Goal: Use online tool/utility: Use online tool/utility

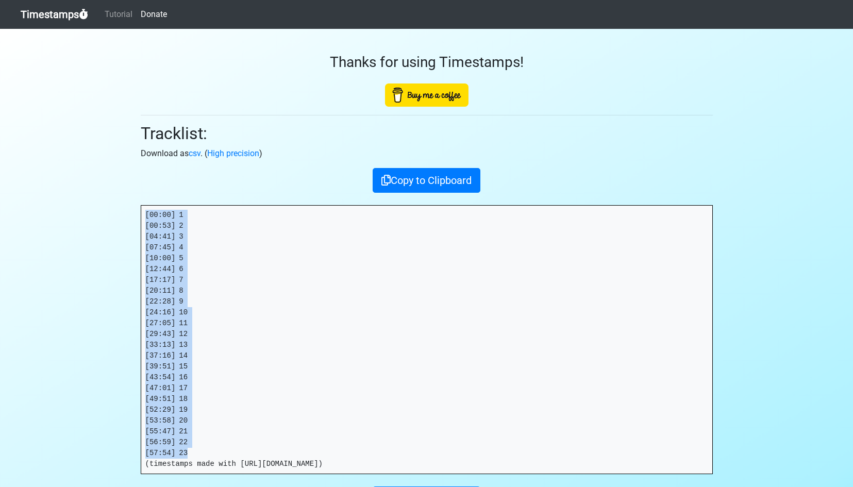
click at [40, 15] on link "Timestamps" at bounding box center [55, 14] width 68 height 21
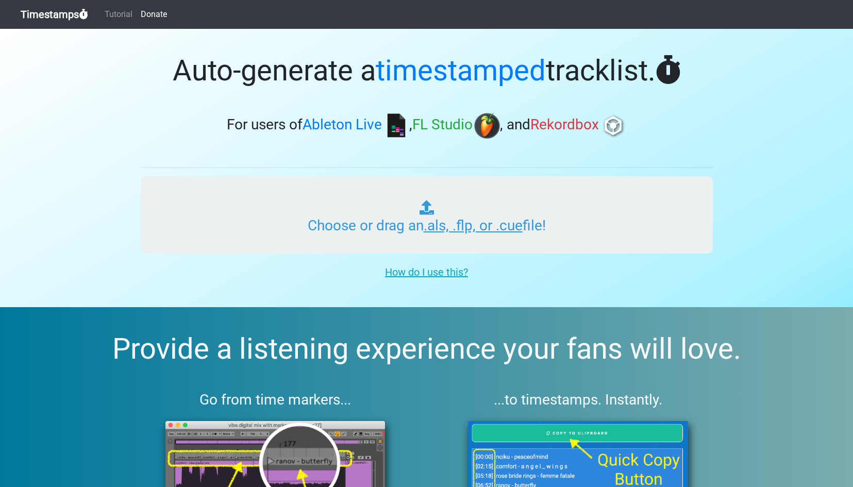
type input "C:\fakepath\GUD VIBRATIONS RADIO #444 (IMPACT).als"
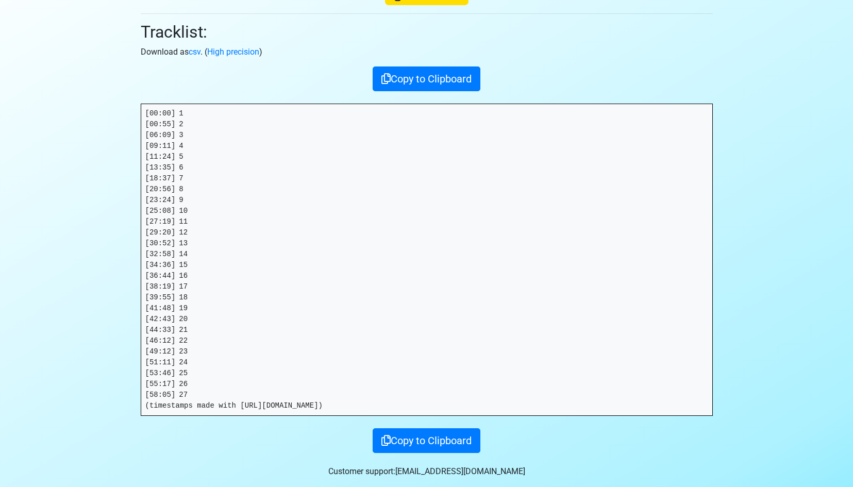
scroll to position [102, 0]
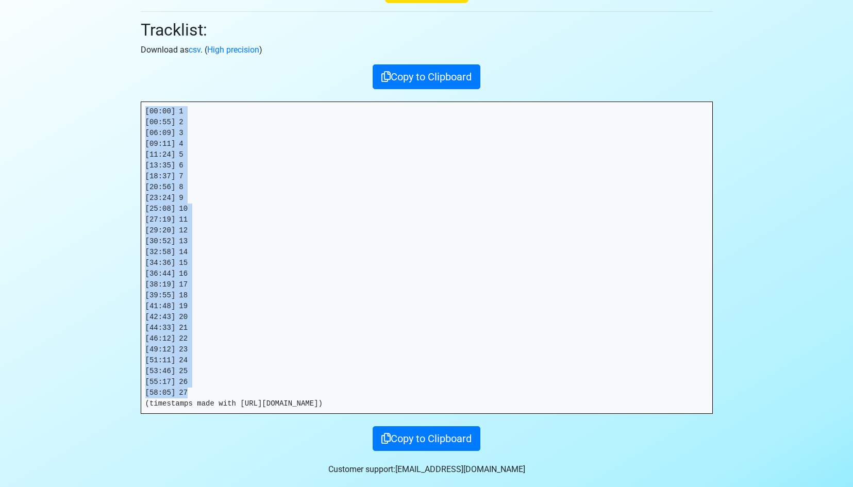
drag, startPoint x: 198, startPoint y: 390, endPoint x: 136, endPoint y: 109, distance: 287.8
click at [136, 109] on div "Thanks for using Timestamps! Tracklist: Download as csv . ( High precision ) Co…" at bounding box center [427, 188] width 588 height 526
copy pre "[00:00] 1 [00:55] 2 [06:09] 3 [09:11] 4 [11:24] 5 [13:35] 6 [18:37] 7 [20:56] 8…"
